Goal: Task Accomplishment & Management: Complete application form

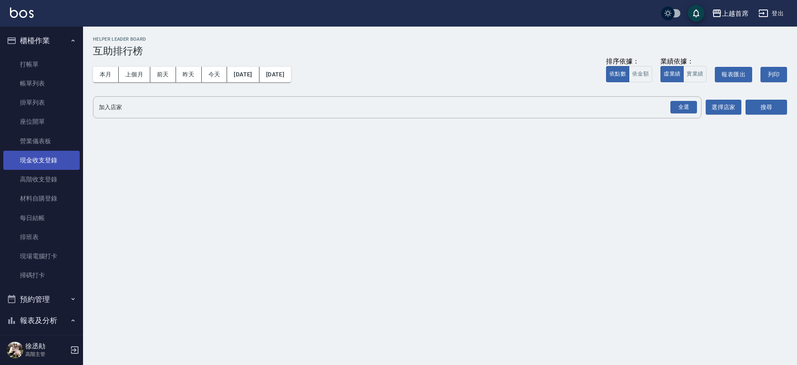
click at [42, 162] on link "現金收支登錄" at bounding box center [41, 160] width 76 height 19
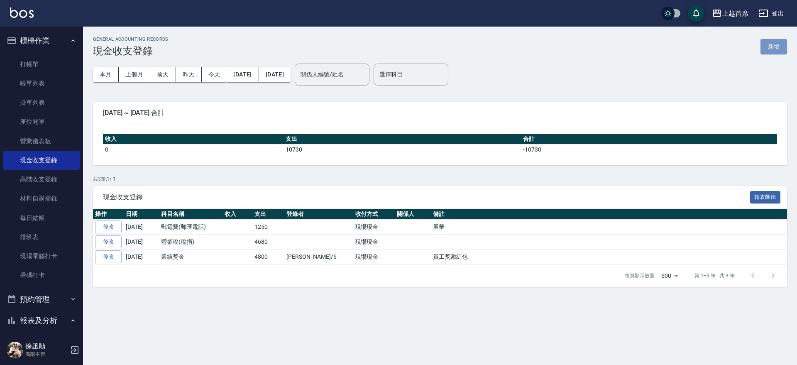
drag, startPoint x: 772, startPoint y: 42, endPoint x: 747, endPoint y: 51, distance: 27.3
click at [773, 42] on button "新增" at bounding box center [773, 46] width 27 height 15
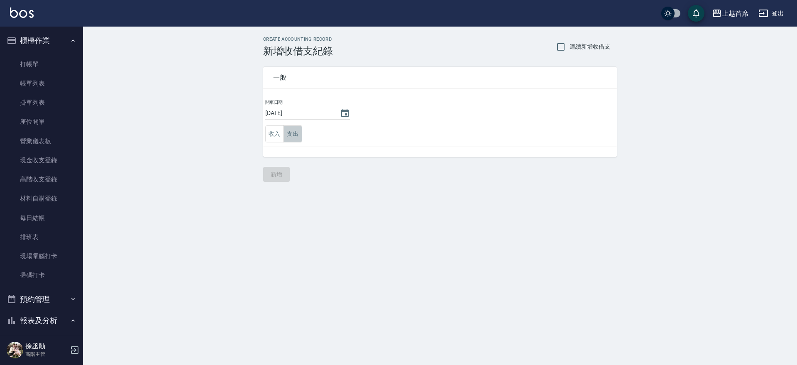
click at [293, 135] on button "支出" at bounding box center [293, 133] width 19 height 17
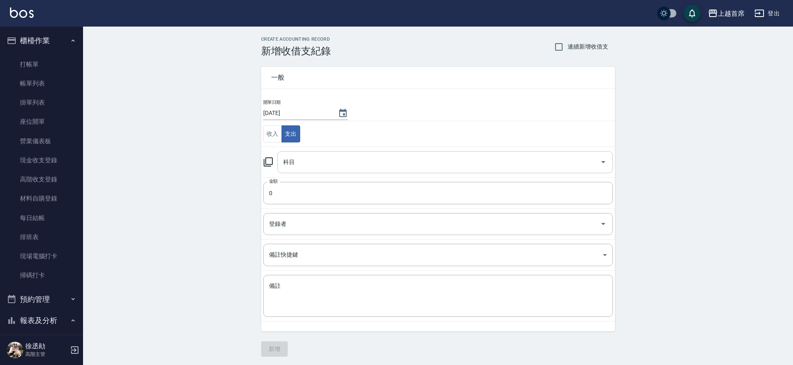
click at [290, 158] on input "科目" at bounding box center [438, 162] width 315 height 15
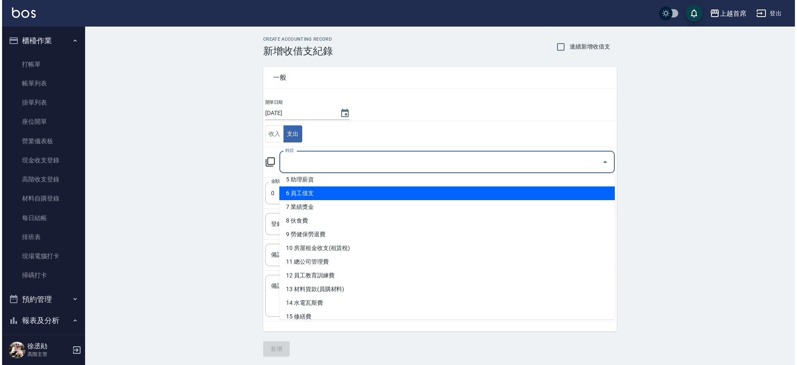
scroll to position [156, 0]
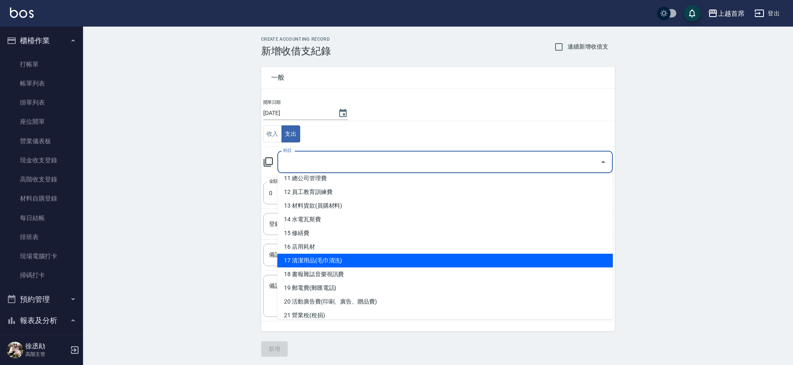
click at [346, 258] on li "17 清潔用品(毛巾清洗)" at bounding box center [444, 261] width 335 height 14
type input "17 清潔用品(毛巾清洗)"
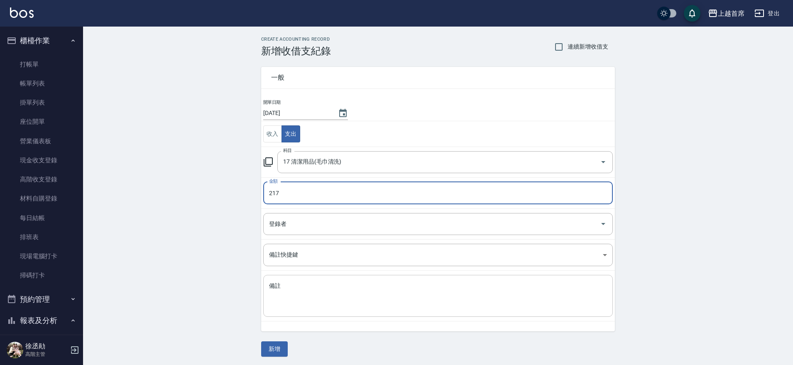
type input "217"
click at [360, 295] on textarea "備註" at bounding box center [438, 296] width 338 height 28
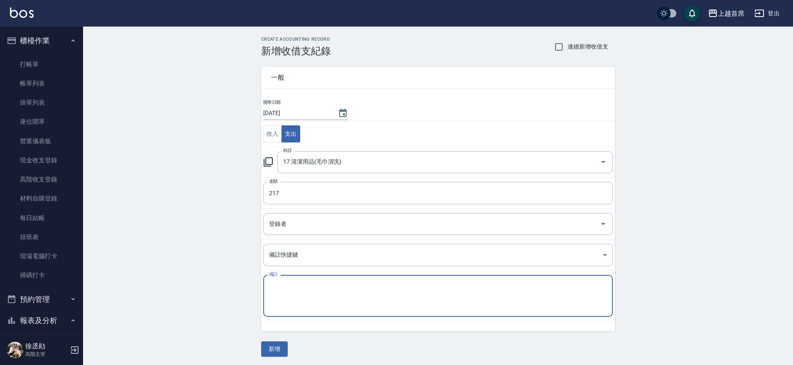
type textarea "f"
type textarea "切"
type textarea "清潔劑*3"
click at [266, 342] on button "新增" at bounding box center [274, 348] width 27 height 15
